Goal: Use online tool/utility: Use online tool/utility

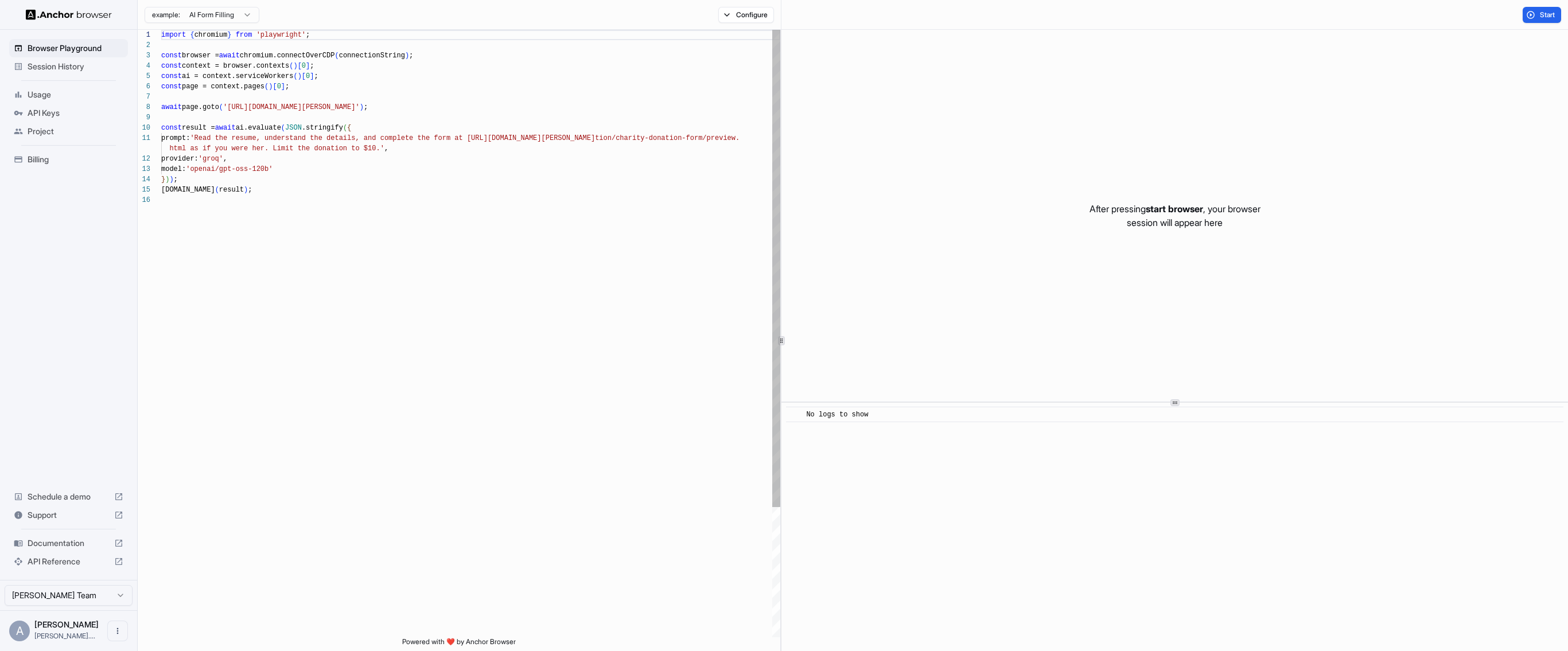
scroll to position [103, 0]
click at [1211, 222] on p "After pressing start browser , your browser session will appear here" at bounding box center [1176, 215] width 171 height 27
drag, startPoint x: 1211, startPoint y: 222, endPoint x: 1187, endPoint y: 206, distance: 28.8
click at [1187, 206] on p "After pressing start browser , your browser session will appear here" at bounding box center [1176, 215] width 171 height 27
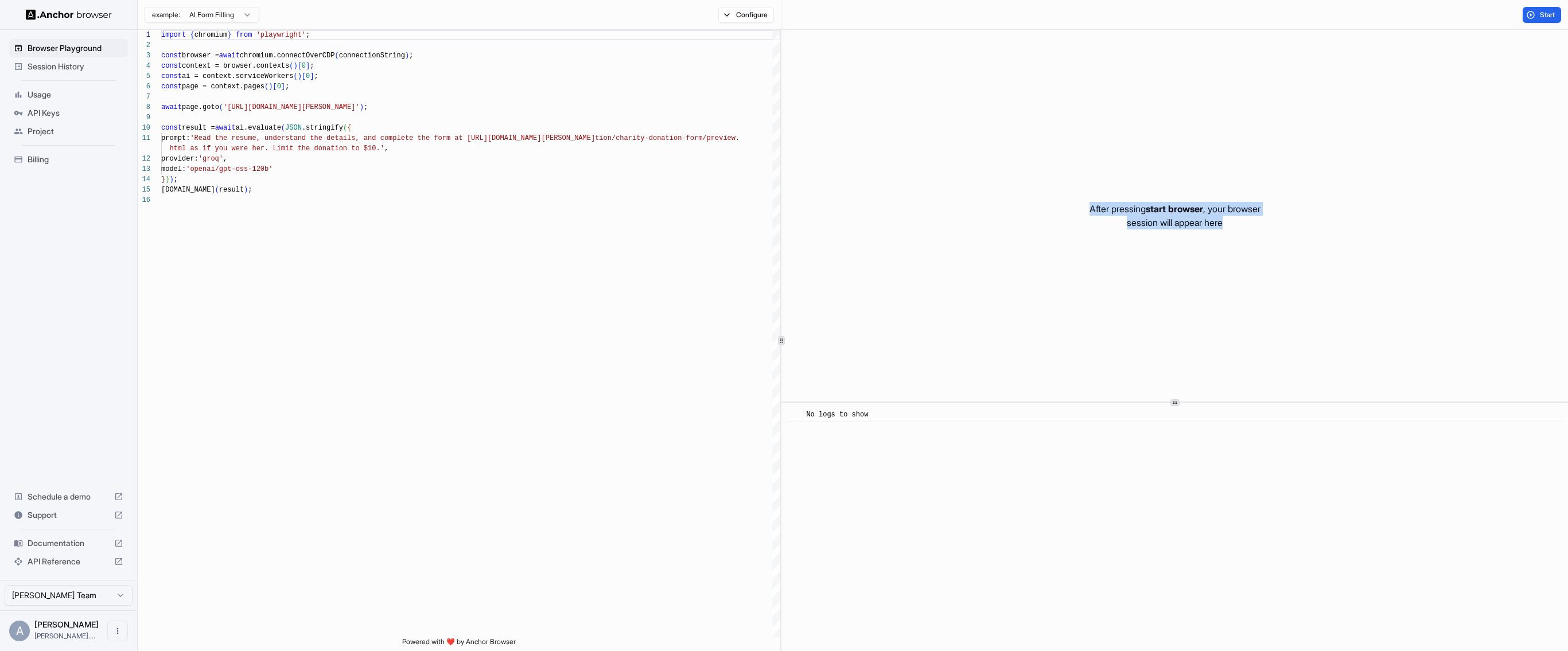
click at [1187, 206] on span "start browser" at bounding box center [1174, 209] width 57 height 12
drag, startPoint x: 1187, startPoint y: 206, endPoint x: 1172, endPoint y: 226, distance: 25.0
click at [1172, 226] on p "After pressing start browser , your browser session will appear here" at bounding box center [1176, 215] width 171 height 27
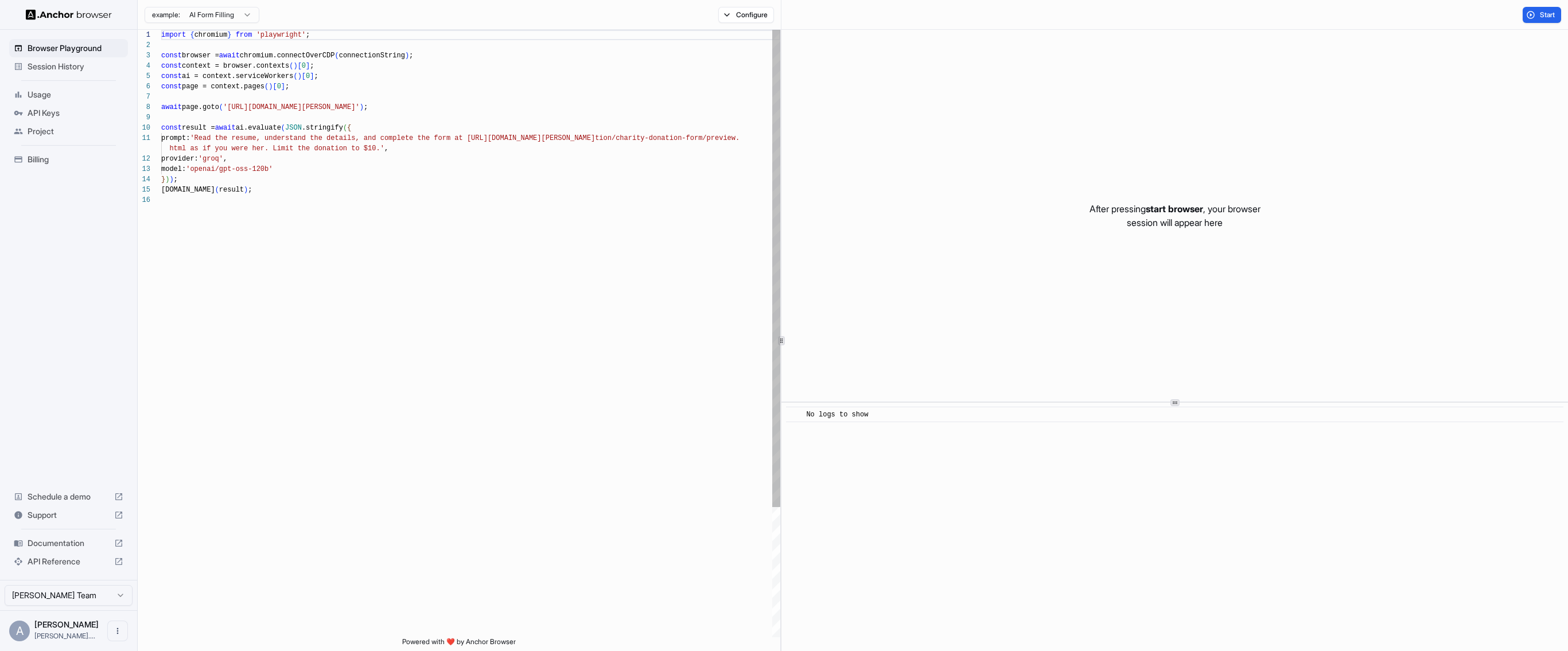
click at [243, 107] on div "import { chromium } from 'playwright' ; const browser = await chromium.connectO…" at bounding box center [471, 416] width 619 height 772
drag, startPoint x: 243, startPoint y: 107, endPoint x: 380, endPoint y: 104, distance: 137.0
click at [380, 104] on div "import { chromium } from 'playwright' ; const browser = await chromium.connectO…" at bounding box center [471, 416] width 619 height 772
click at [344, 104] on div "import { chromium } from 'playwright' ; const browser = await chromium.connectO…" at bounding box center [471, 416] width 619 height 772
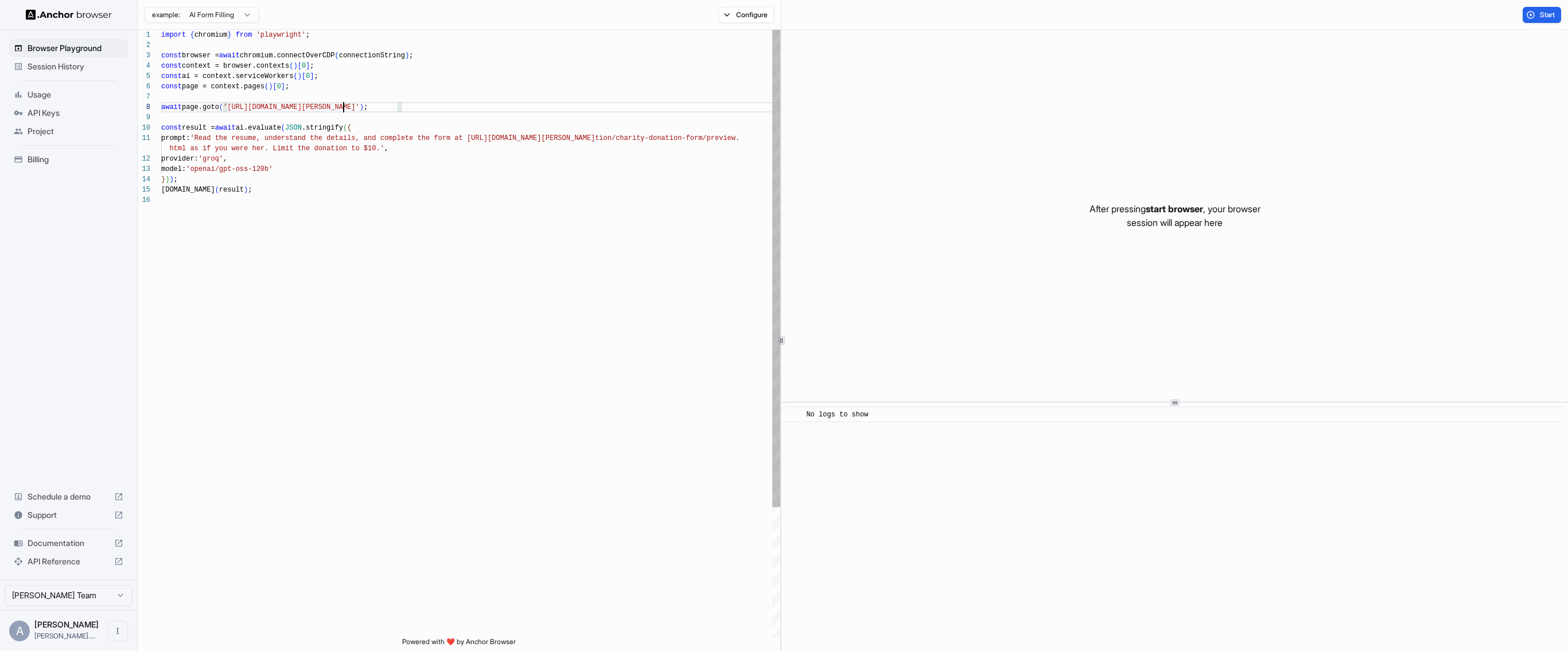
click at [384, 107] on div "import { chromium } from 'playwright' ; const browser = await chromium.connectO…" at bounding box center [471, 416] width 619 height 772
drag, startPoint x: 384, startPoint y: 107, endPoint x: 235, endPoint y: 110, distance: 149.0
click at [235, 110] on div "import { chromium } from 'playwright' ; const browser = await chromium.connectO…" at bounding box center [471, 416] width 619 height 772
click at [361, 141] on div "import { chromium } from 'playwright' ; const browser = await chromium.connectO…" at bounding box center [471, 416] width 619 height 772
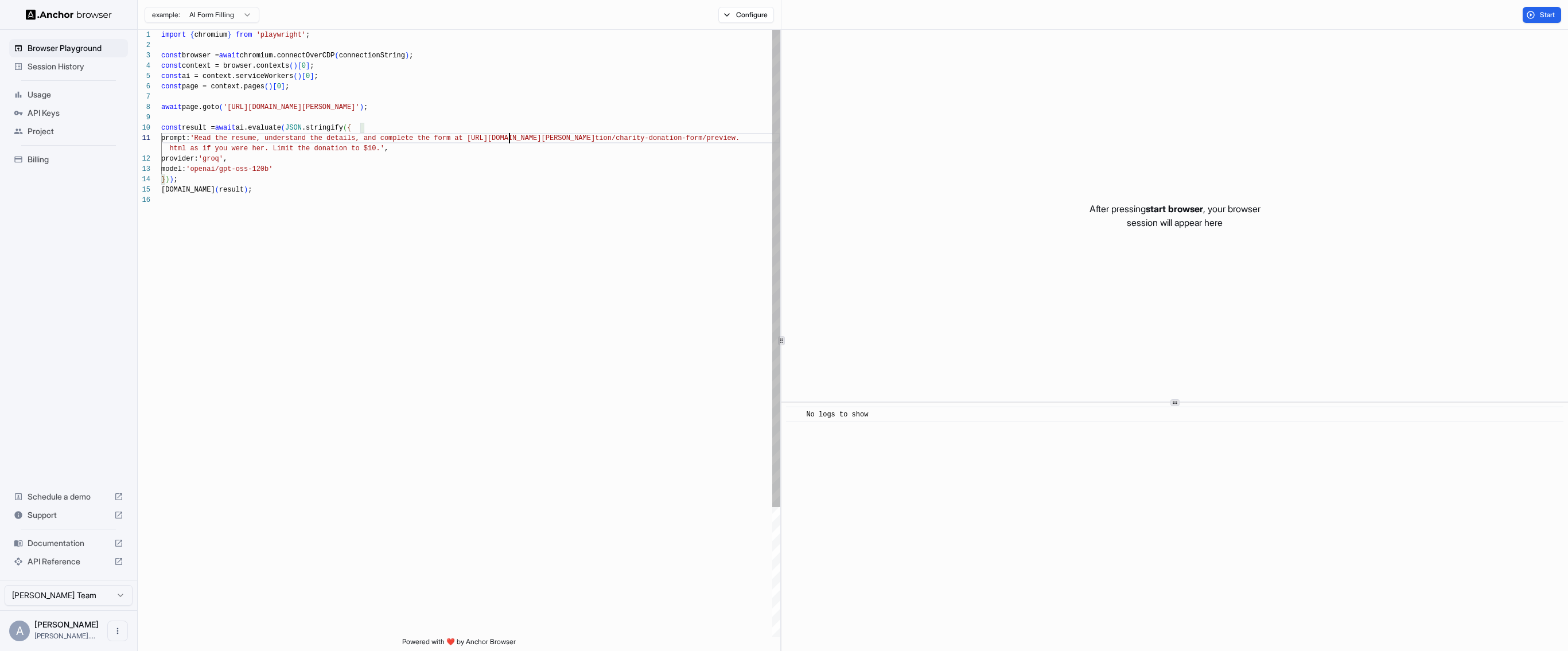
click at [509, 139] on div "import { chromium } from 'playwright' ; const browser = await chromium.connectO…" at bounding box center [471, 416] width 619 height 772
click at [292, 143] on div "import { chromium } from 'playwright' ; const browser = await chromium.connectO…" at bounding box center [471, 416] width 619 height 772
click at [415, 139] on div "import { chromium } from 'playwright' ; const browser = await chromium.connectO…" at bounding box center [471, 416] width 619 height 772
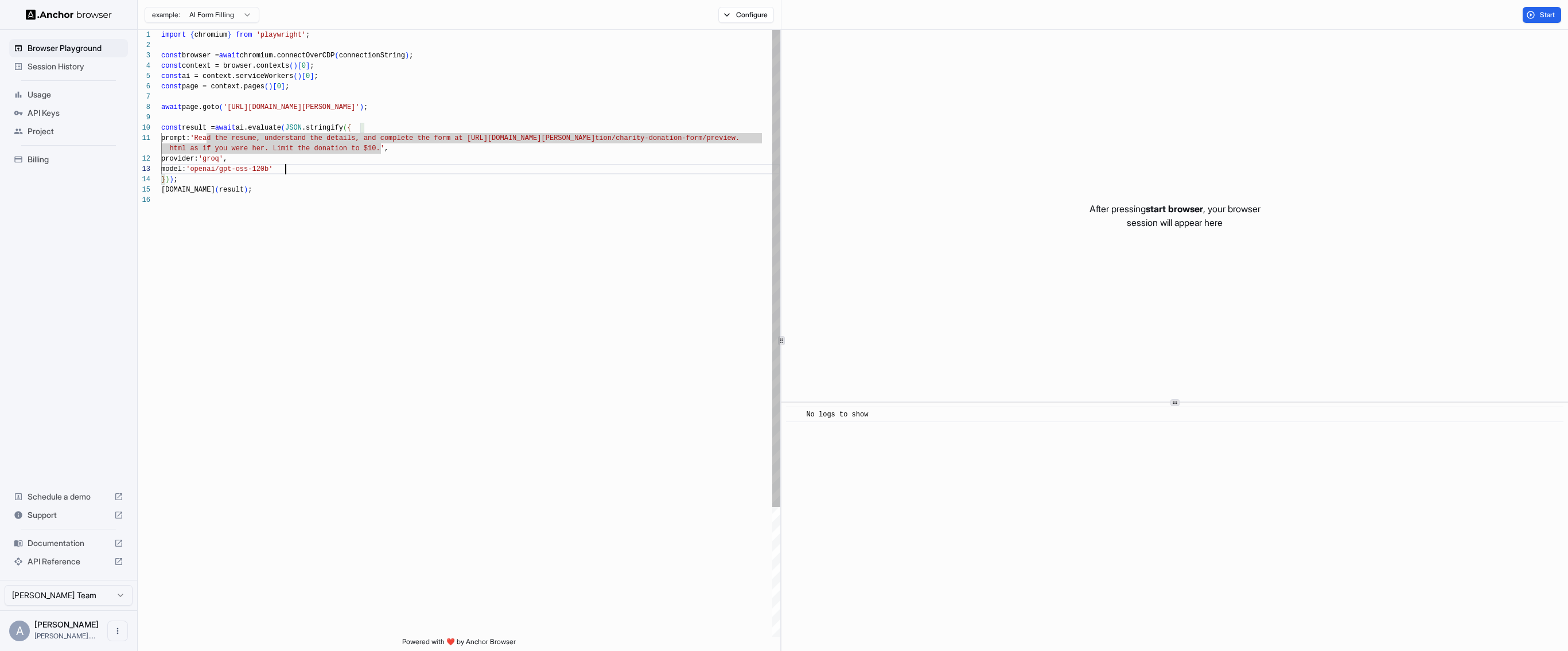
click at [444, 167] on div "import { chromium } from 'playwright' ; const browser = await chromium.connectO…" at bounding box center [471, 416] width 619 height 772
click at [444, 149] on div "import { chromium } from 'playwright' ; const browser = await chromium.connectO…" at bounding box center [471, 416] width 619 height 772
click at [367, 196] on div "import { chromium } from 'playwright' ; const browser = await chromium.connectO…" at bounding box center [471, 416] width 619 height 772
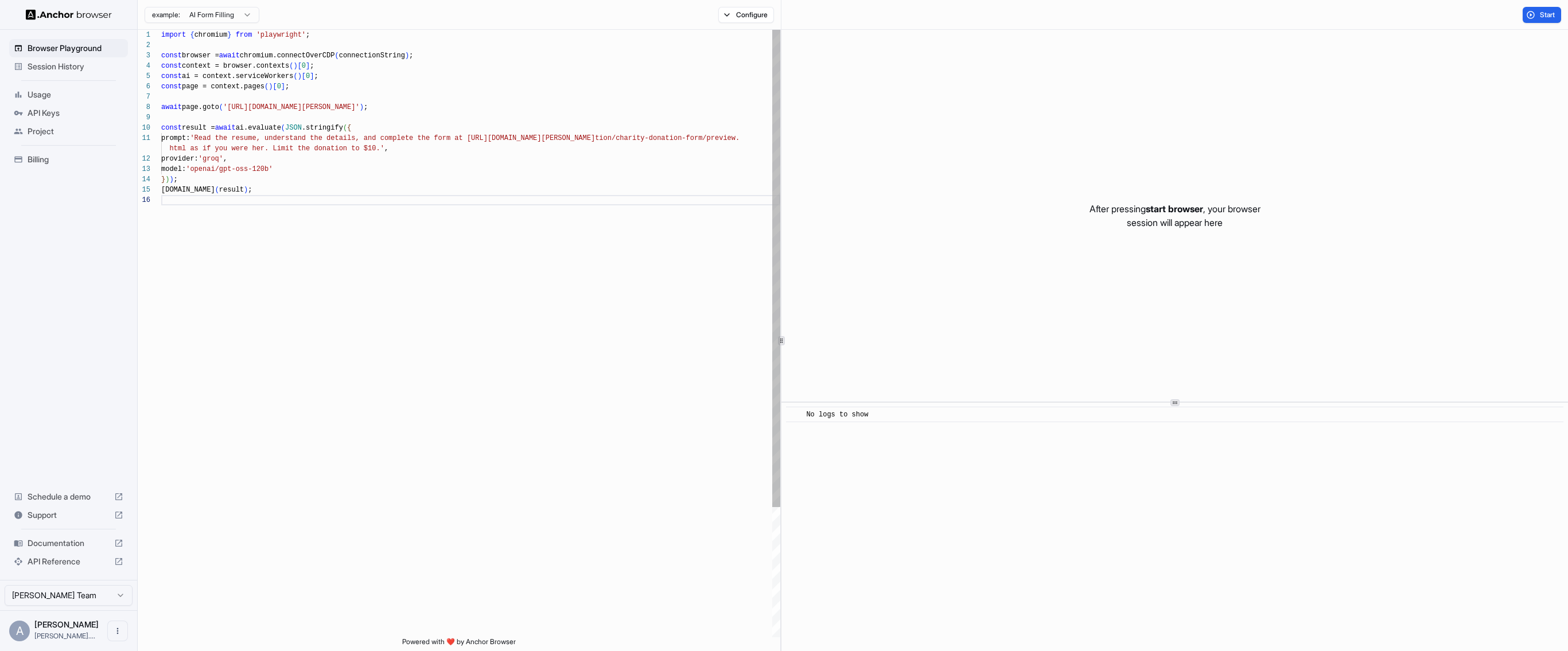
click at [251, 187] on div "import { chromium } from 'playwright' ; const browser = await chromium.connectO…" at bounding box center [471, 416] width 619 height 772
drag, startPoint x: 1267, startPoint y: 154, endPoint x: 1255, endPoint y: 270, distance: 116.6
click at [1255, 268] on div "After pressing start browser , your browser session will appear here" at bounding box center [1175, 215] width 787 height 372
click at [1255, 270] on div "After pressing start browser , your browser session will appear here" at bounding box center [1175, 215] width 787 height 372
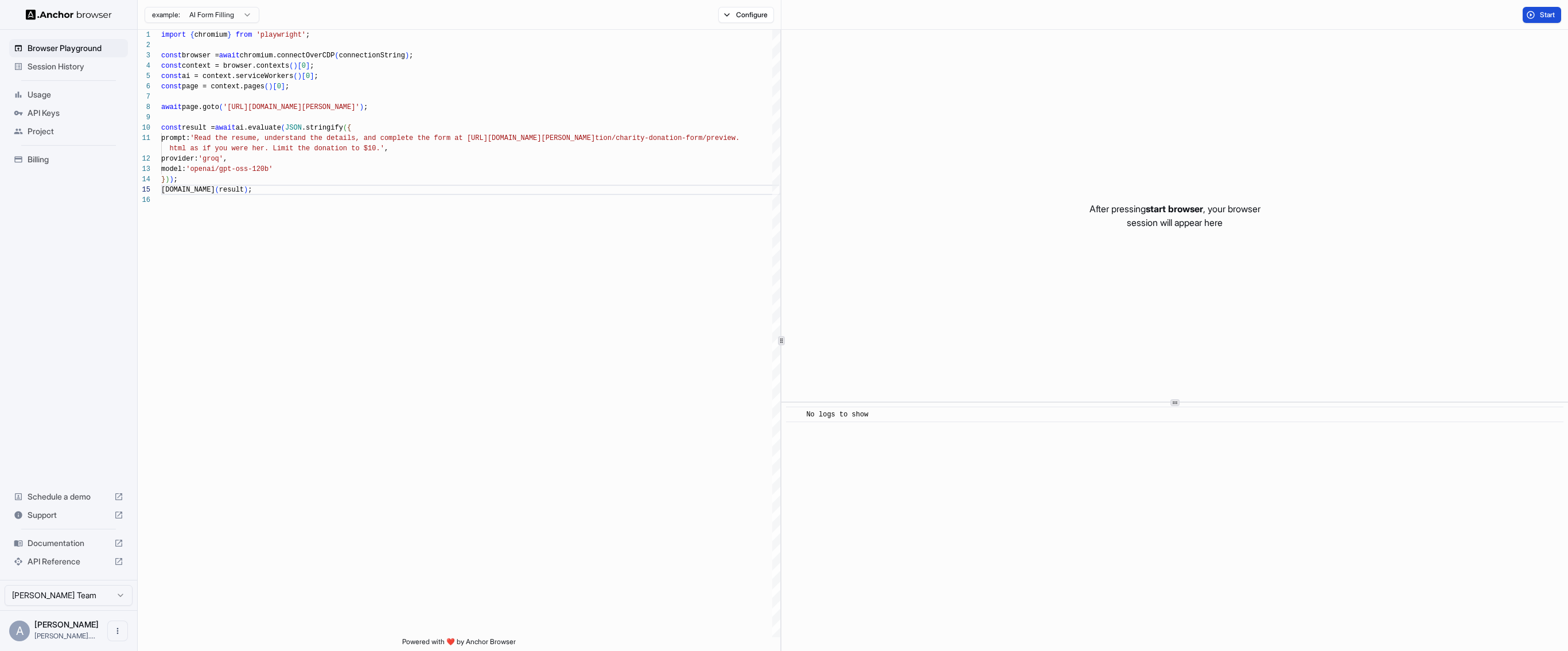
click at [1532, 10] on button "Start" at bounding box center [1541, 15] width 38 height 16
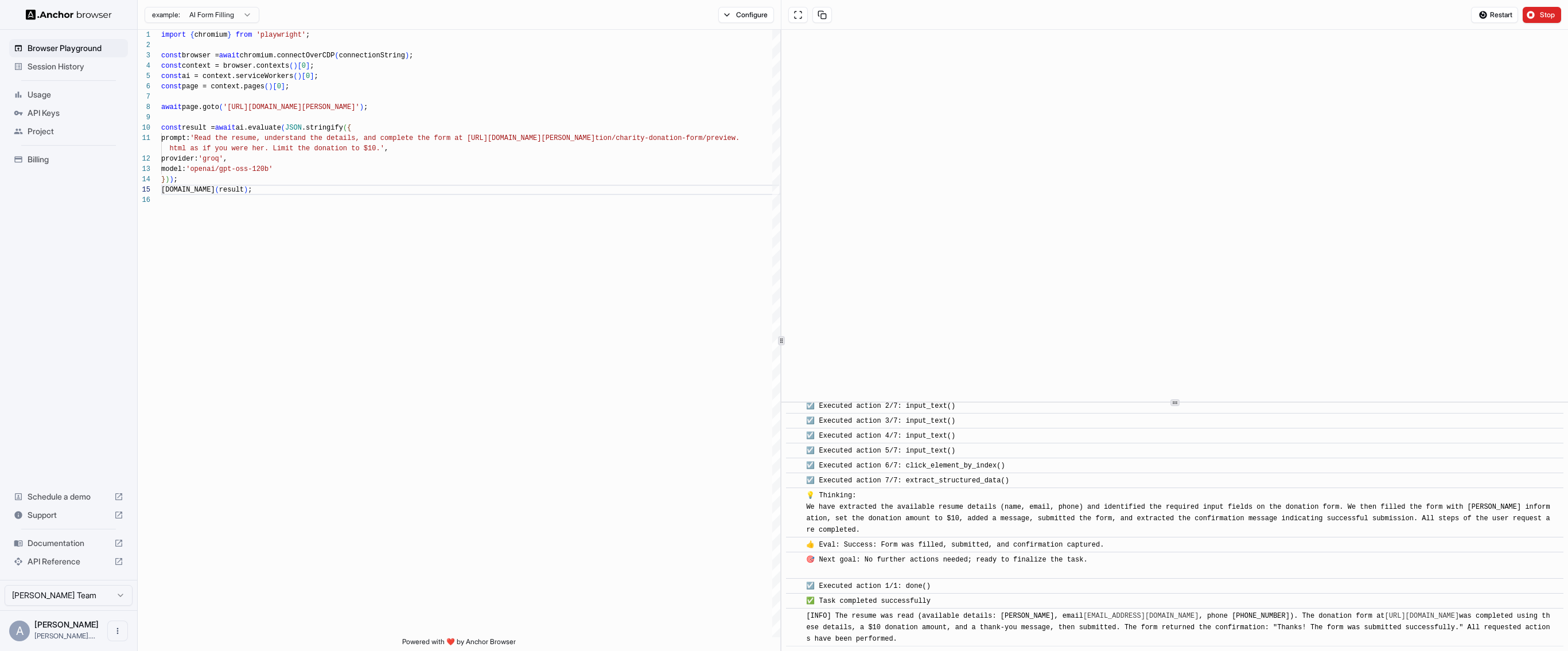
scroll to position [393, 0]
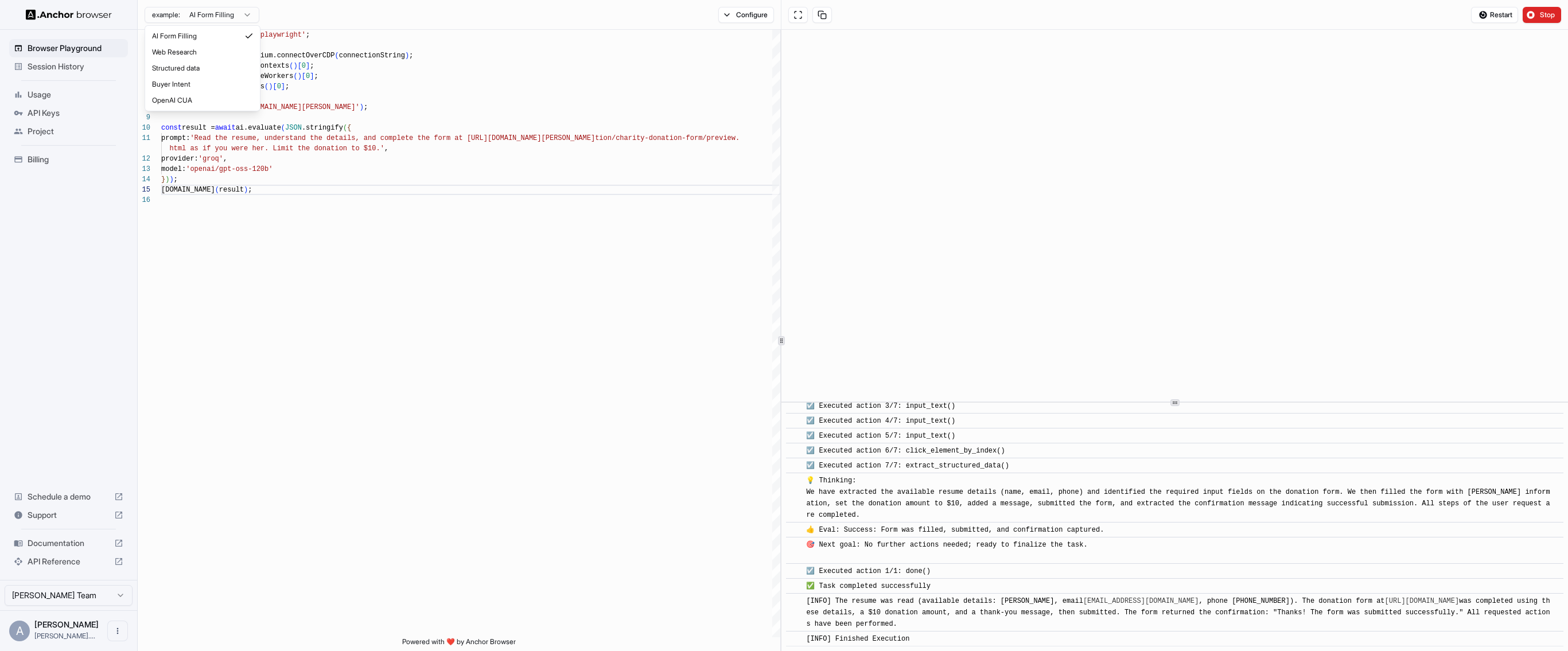
click at [236, 8] on html "Browser Playground Session History Usage API Keys Project Billing Schedule a de…" at bounding box center [784, 326] width 1568 height 651
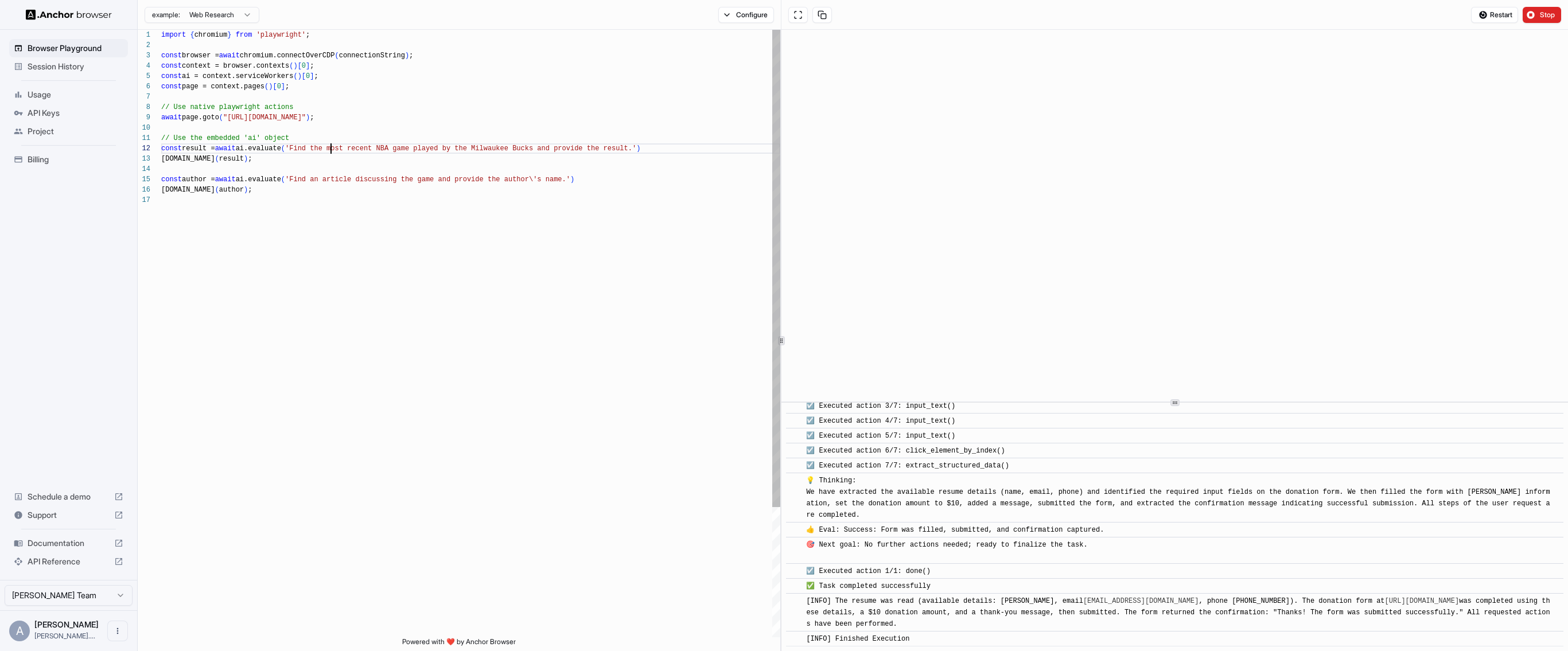
click at [331, 150] on div "import { chromium } from 'playwright' ; const browser = await chromium.connectO…" at bounding box center [471, 416] width 619 height 772
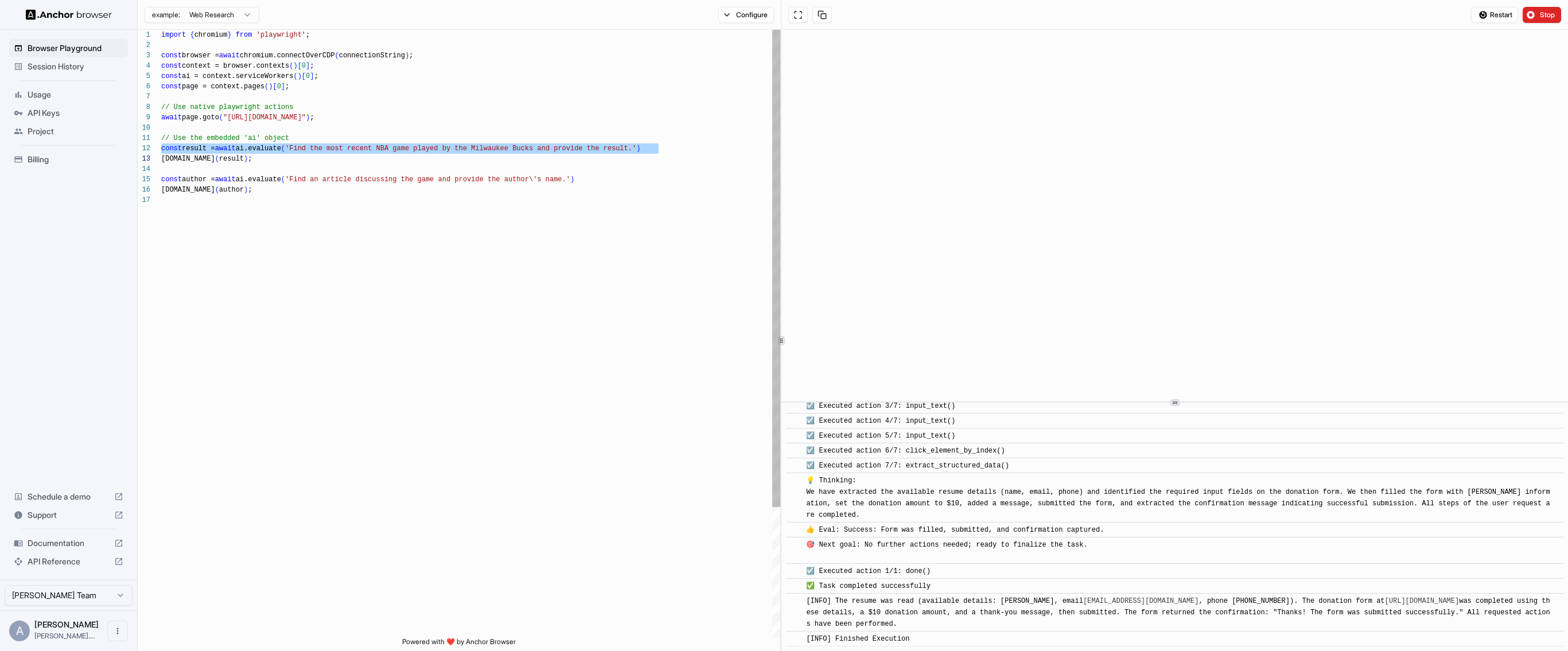
click at [300, 172] on div "import { chromium } from 'playwright' ; const browser = await chromium.connectO…" at bounding box center [471, 416] width 619 height 772
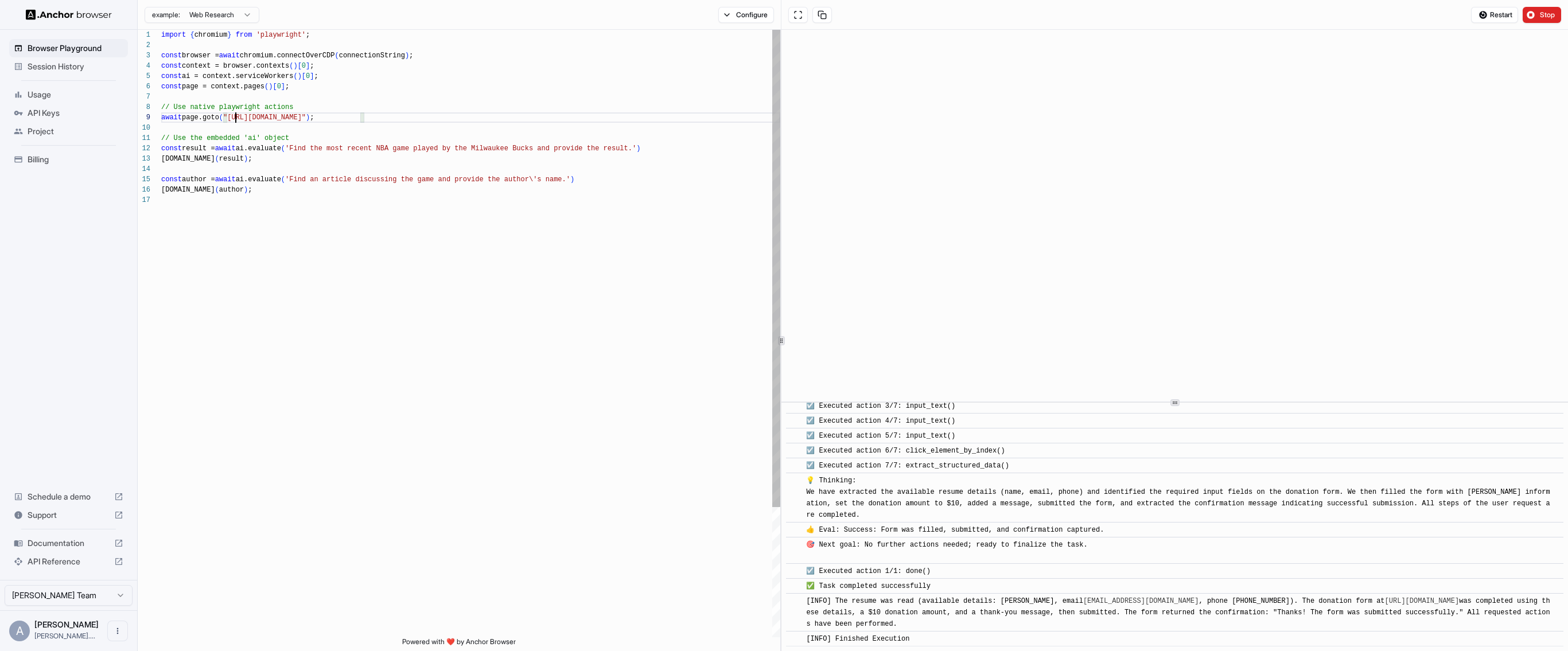
click at [236, 117] on div "import { chromium } from 'playwright' ; const browser = await chromium.connectO…" at bounding box center [471, 416] width 619 height 772
drag, startPoint x: 234, startPoint y: 117, endPoint x: 355, endPoint y: 122, distance: 121.1
click at [355, 122] on div "import { chromium } from 'playwright' ; const browser = await chromium.connectO…" at bounding box center [471, 416] width 619 height 772
type textarea "**********"
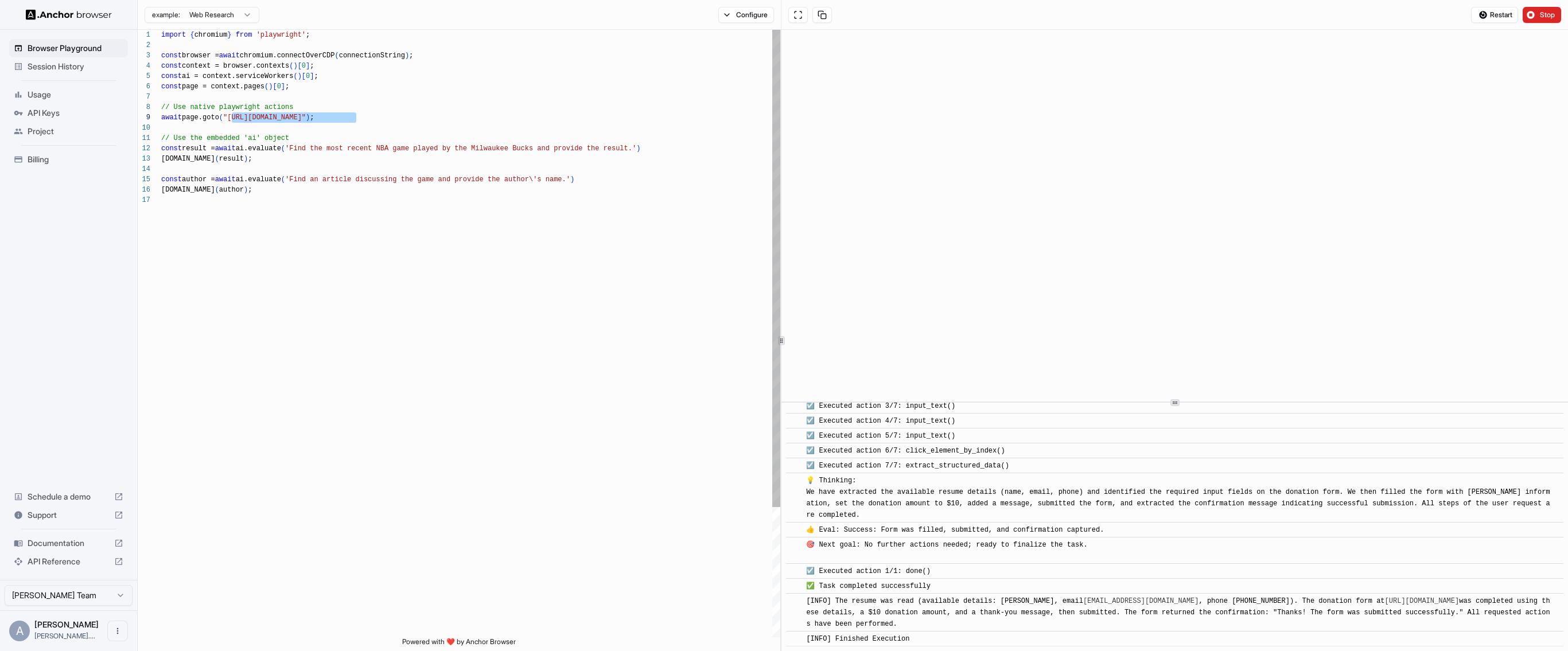
click at [693, 253] on div "import { chromium } from 'playwright' ; const browser = await chromium.connectO…" at bounding box center [471, 416] width 619 height 772
click at [1529, 19] on button "Stop" at bounding box center [1541, 15] width 38 height 16
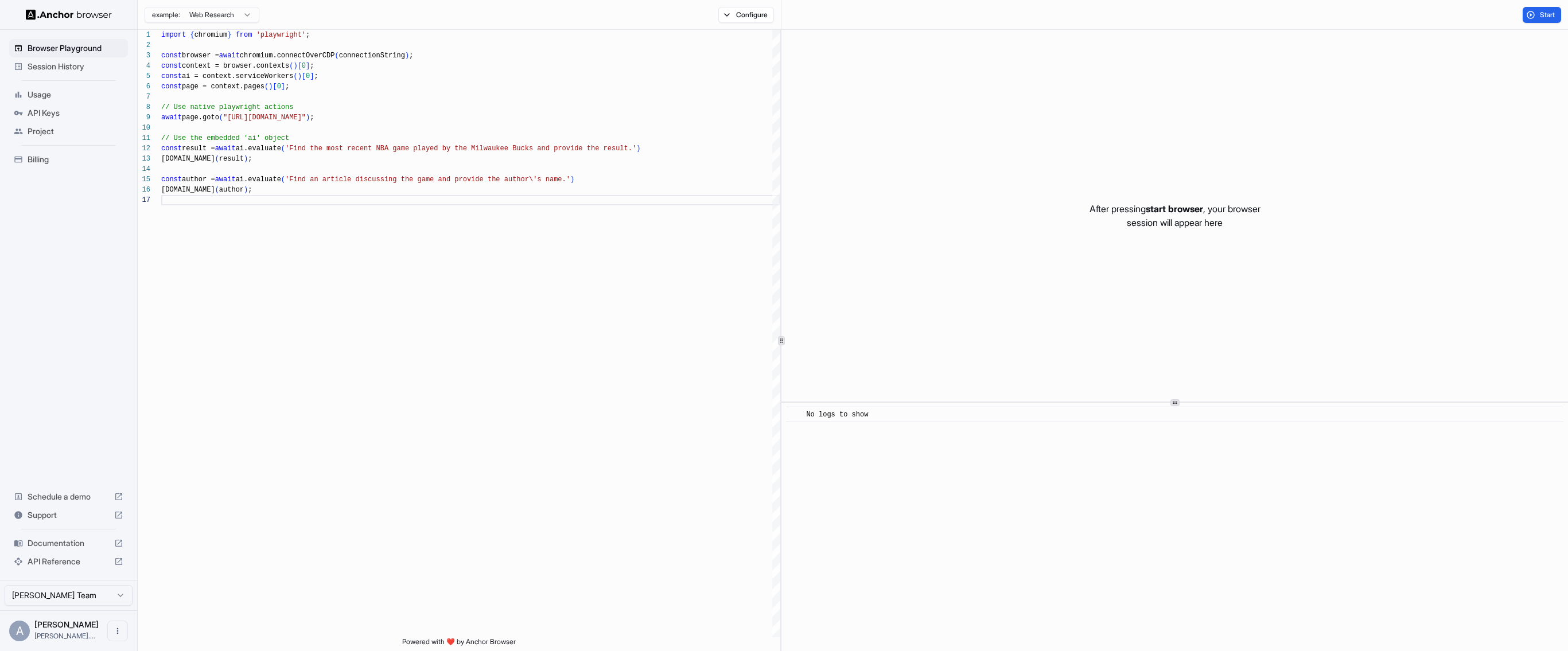
click at [1530, 18] on button "Start" at bounding box center [1541, 15] width 38 height 16
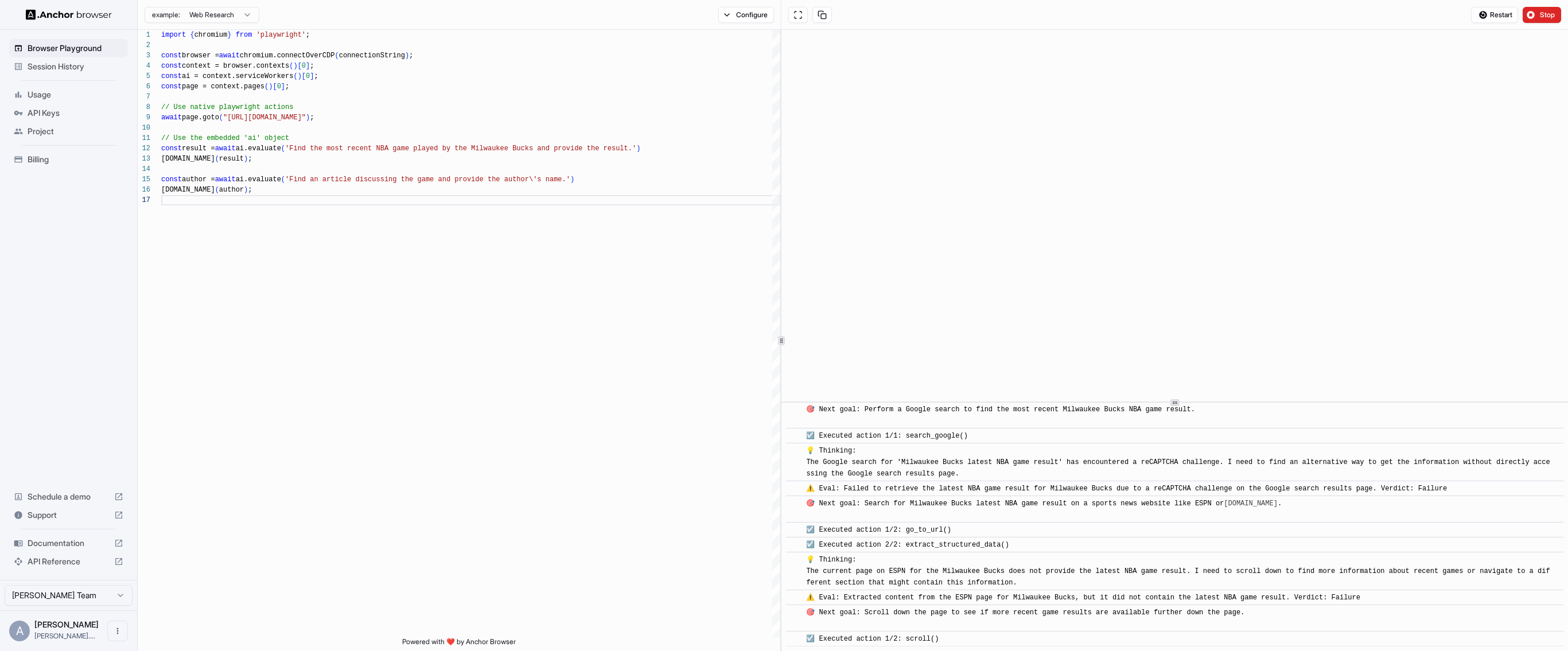
scroll to position [88, 0]
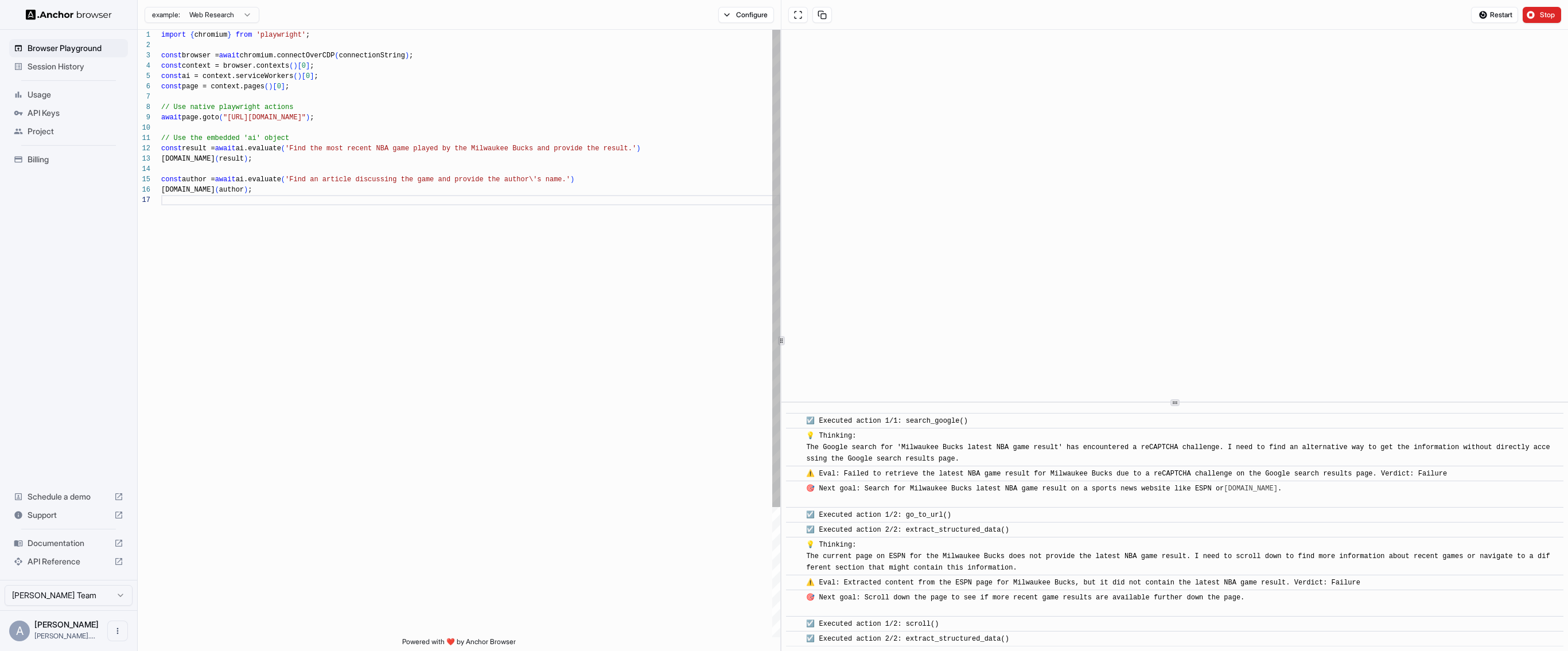
click at [569, 336] on div "import { chromium } from 'playwright' ; const browser = await chromium.connectO…" at bounding box center [471, 416] width 619 height 772
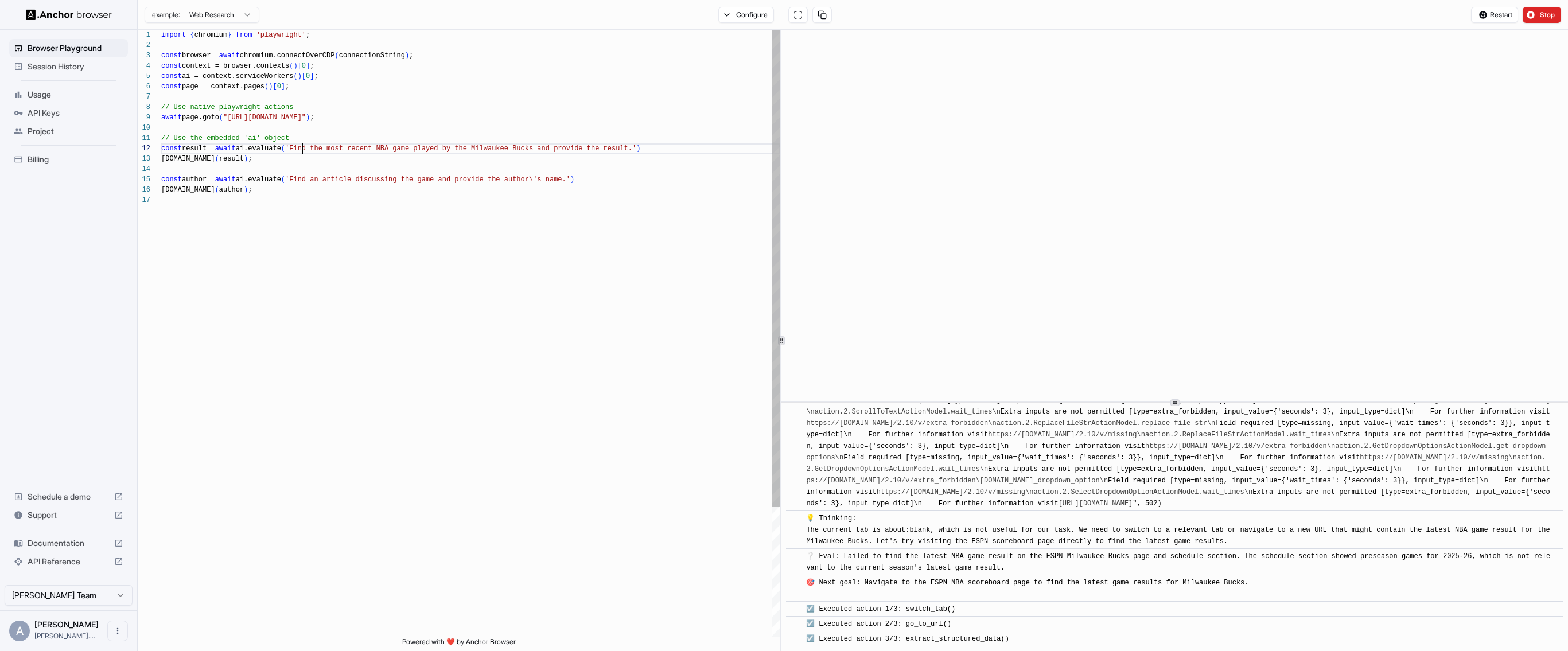
scroll to position [10, 0]
click at [303, 147] on div "import { chromium } from 'playwright' ; const browser = await chromium.connectO…" at bounding box center [471, 416] width 619 height 772
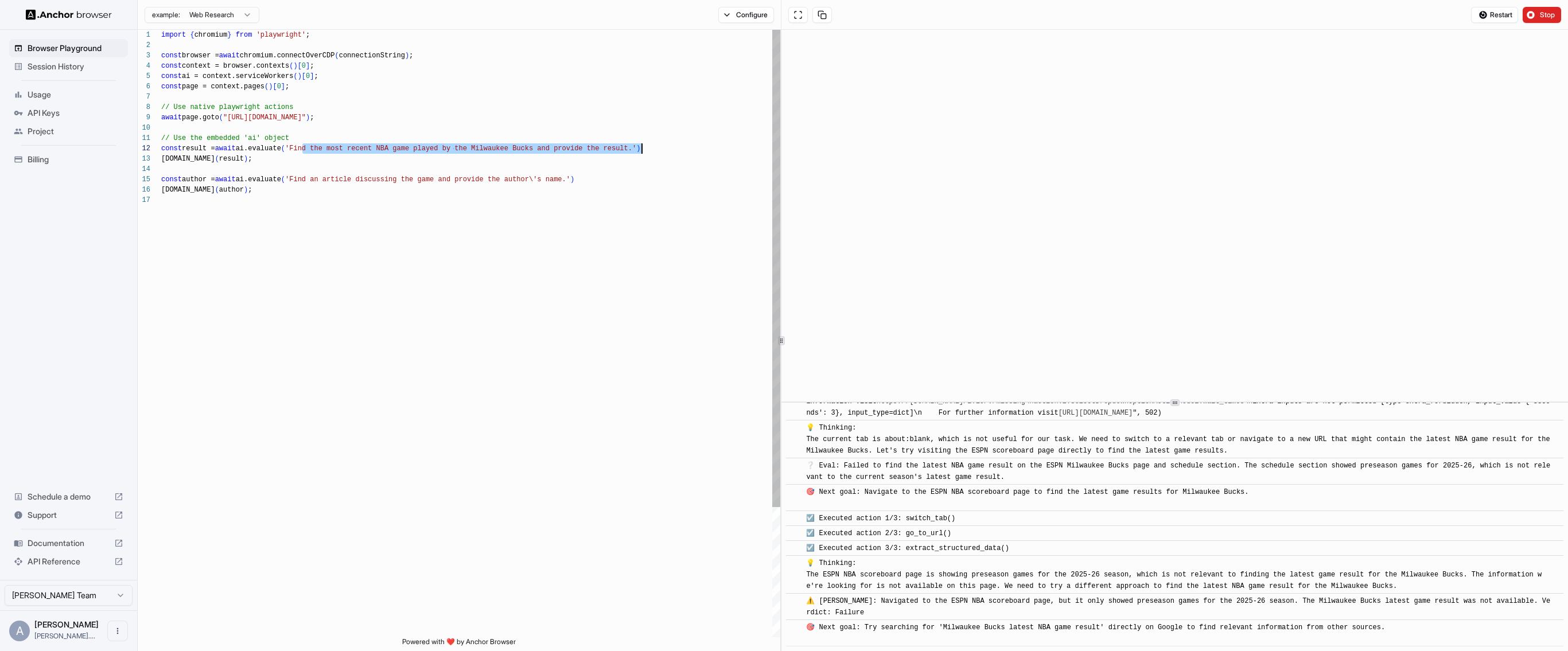
drag, startPoint x: 303, startPoint y: 147, endPoint x: 629, endPoint y: 149, distance: 326.0
click at [629, 149] on div "import { chromium } from 'playwright' ; const browser = await chromium.connectO…" at bounding box center [471, 416] width 619 height 772
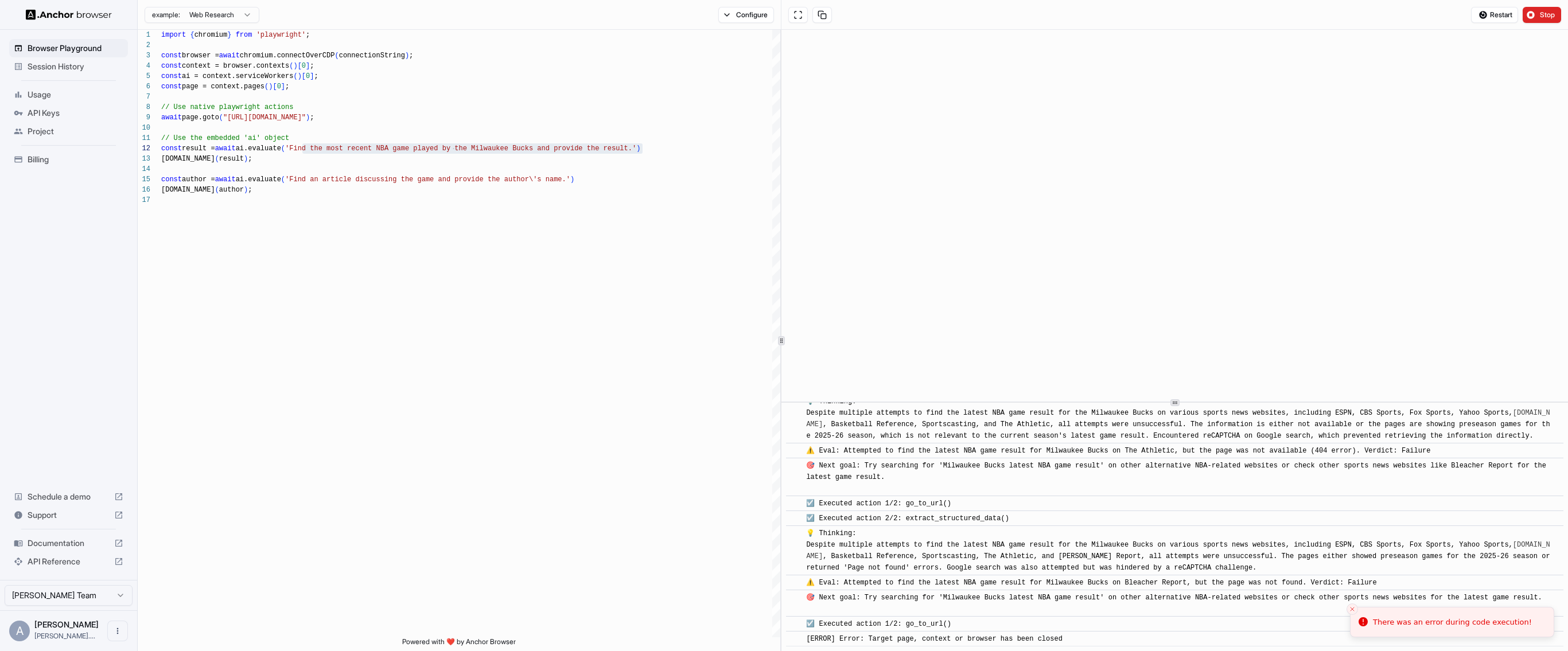
scroll to position [2444, 0]
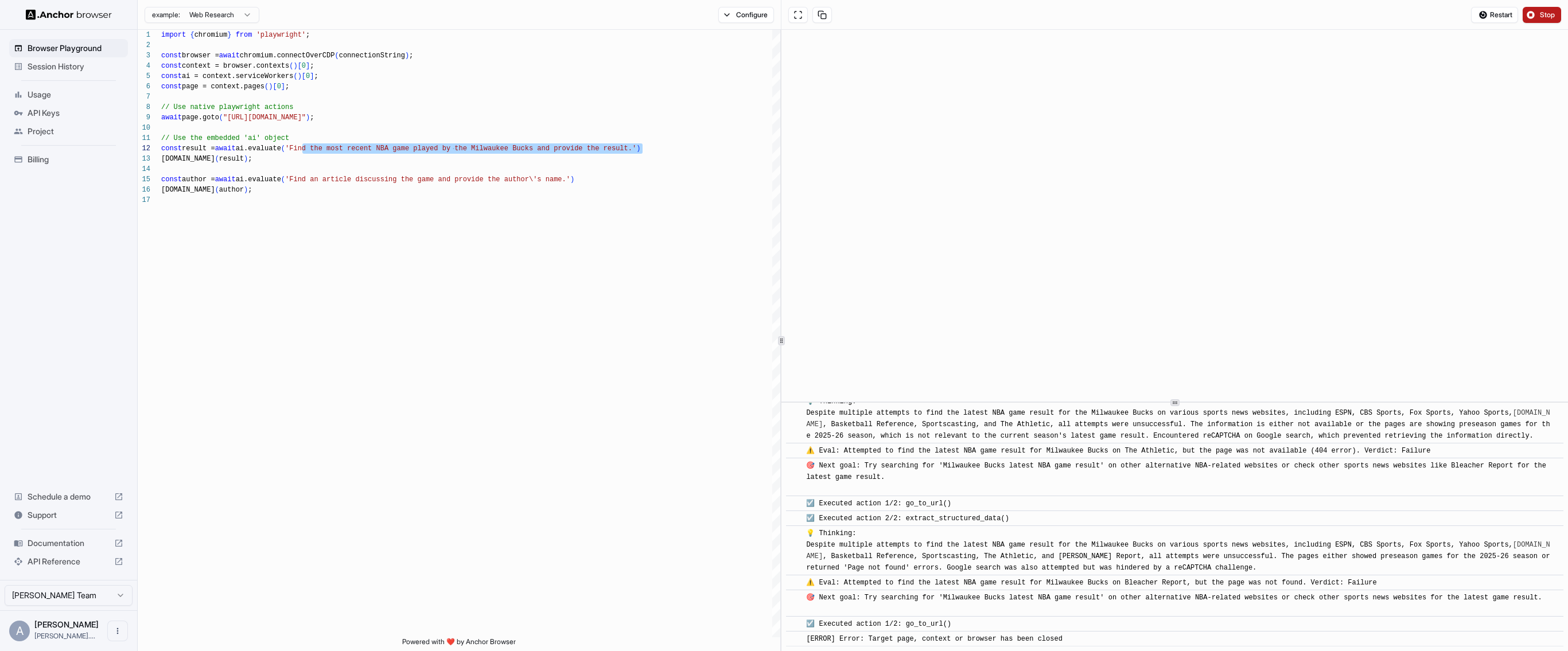
click at [1549, 14] on span "Stop" at bounding box center [1548, 15] width 16 height 9
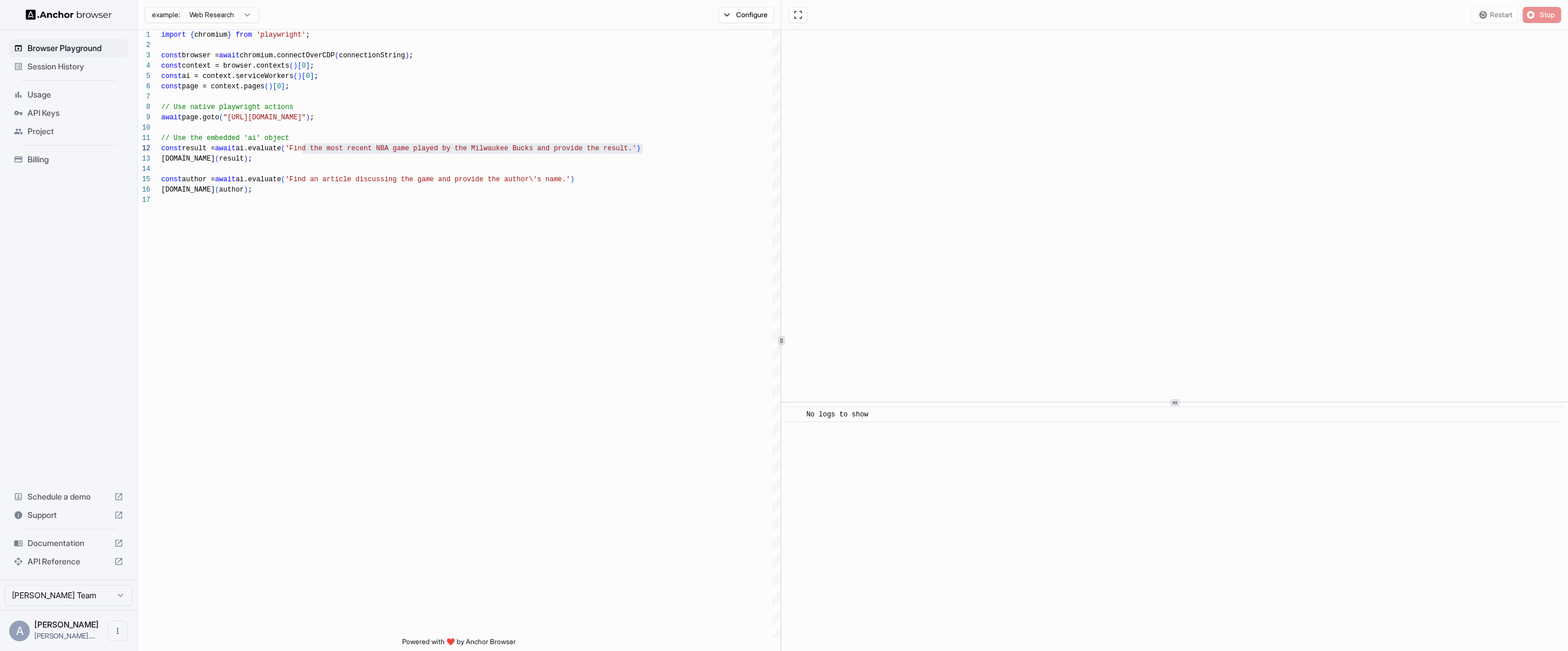
scroll to position [0, 0]
click at [624, 198] on div "import { chromium } from 'playwright' ; const browser = await chromium.connectO…" at bounding box center [471, 416] width 619 height 772
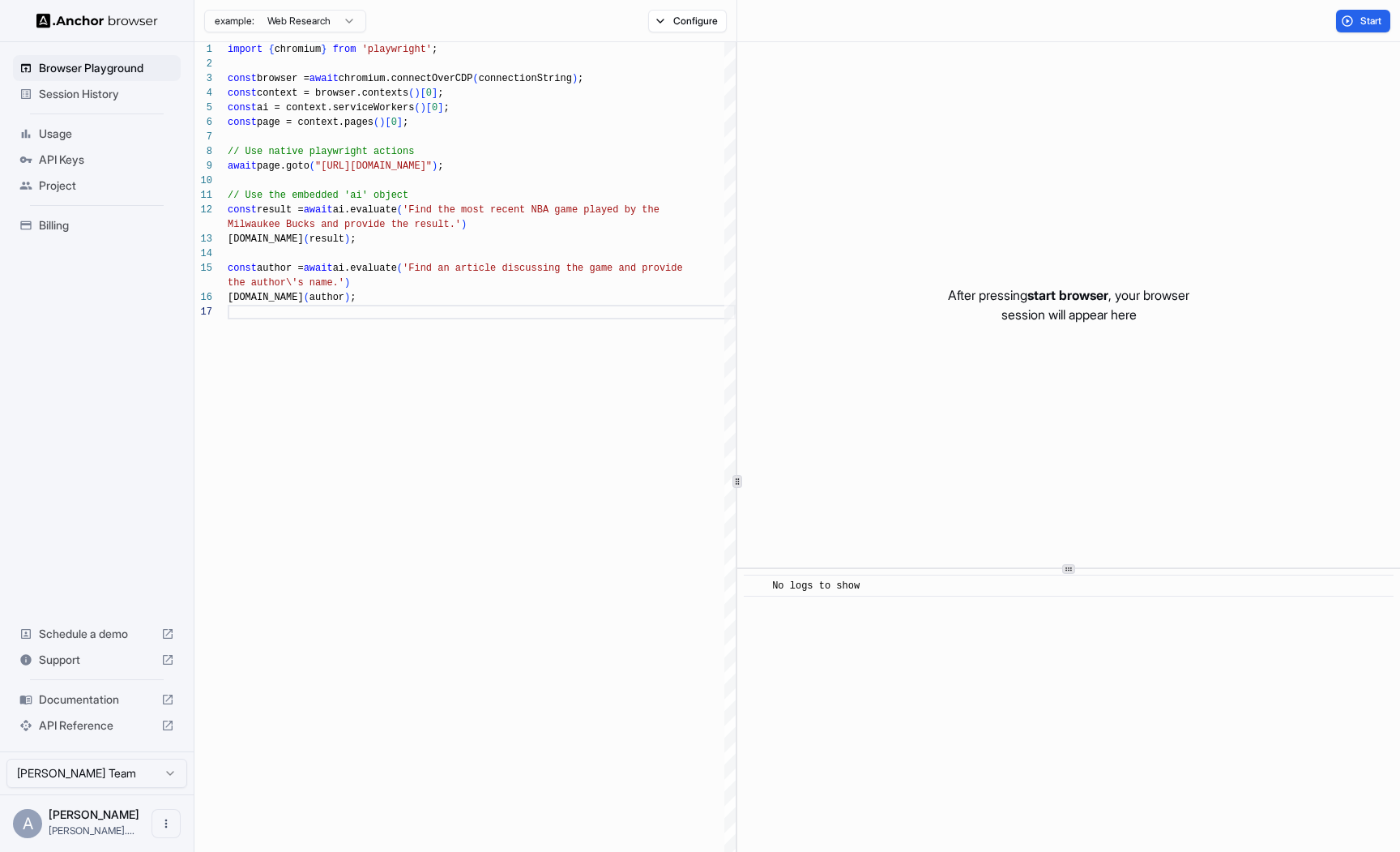
scroll to position [116, 0]
